Goal: Information Seeking & Learning: Learn about a topic

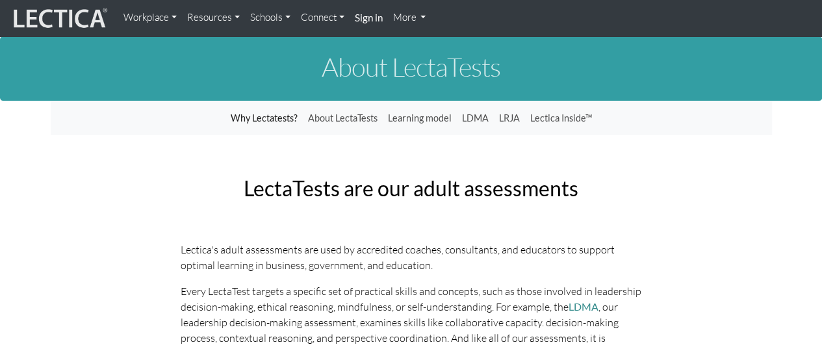
click at [233, 18] on link "Resources" at bounding box center [213, 17] width 63 height 25
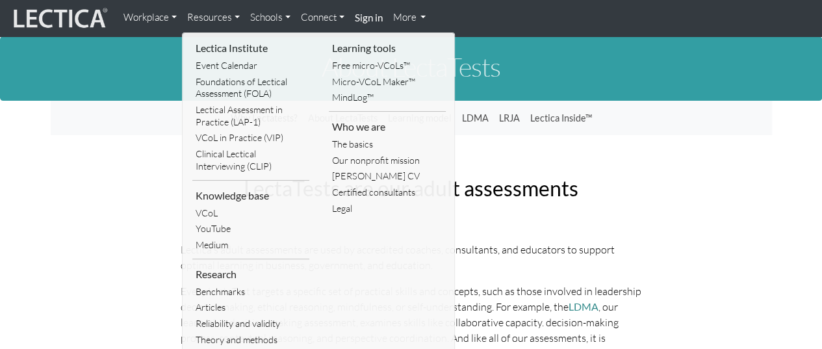
click at [623, 183] on h2 "LectaTests are our adult assessments" at bounding box center [411, 188] width 461 height 23
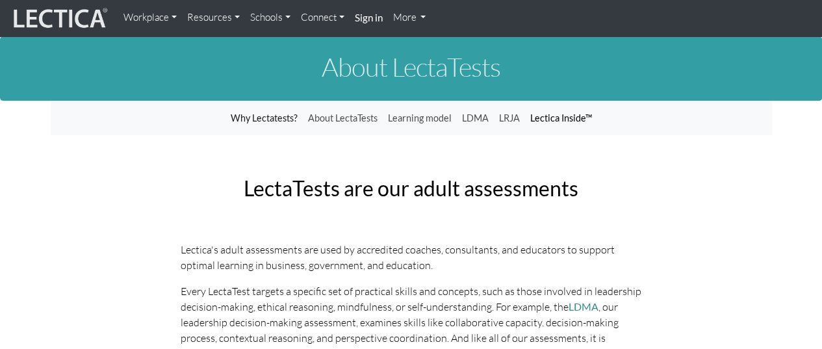
click at [560, 118] on link "Lectica Inside™" at bounding box center [561, 118] width 72 height 25
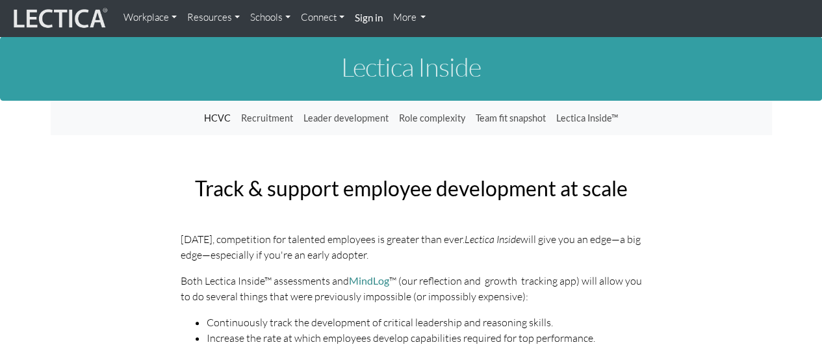
click at [286, 18] on link "Schools" at bounding box center [270, 17] width 51 height 25
